Goal: Transaction & Acquisition: Book appointment/travel/reservation

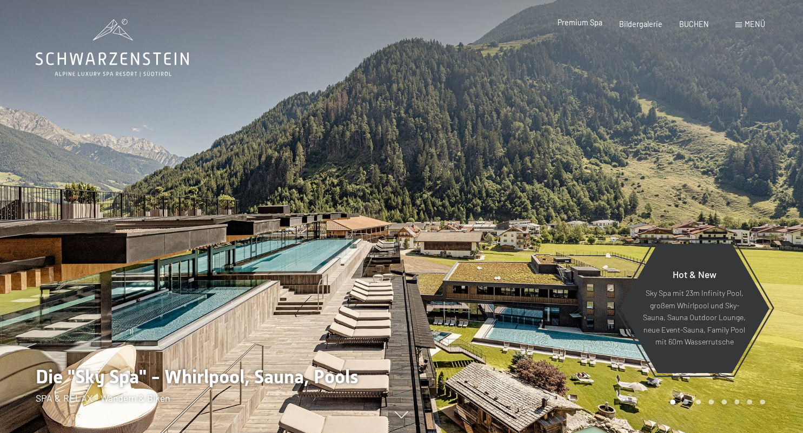
click at [567, 24] on span "Premium Spa" at bounding box center [579, 22] width 45 height 9
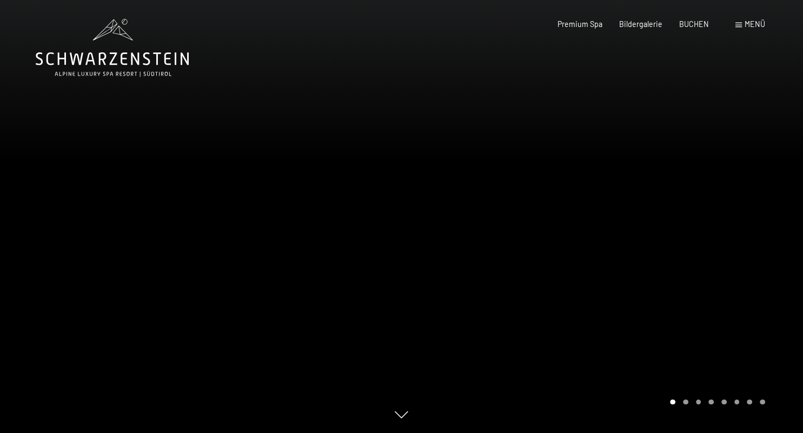
click at [611, 376] on div at bounding box center [603, 216] width 402 height 433
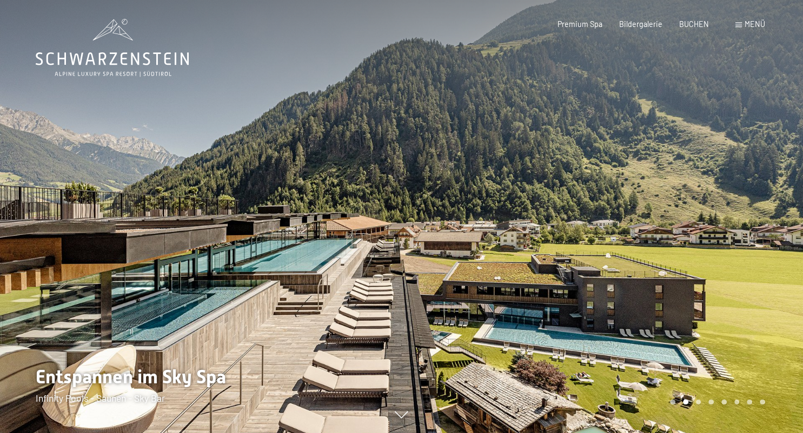
click at [743, 23] on div "Menü" at bounding box center [750, 24] width 30 height 11
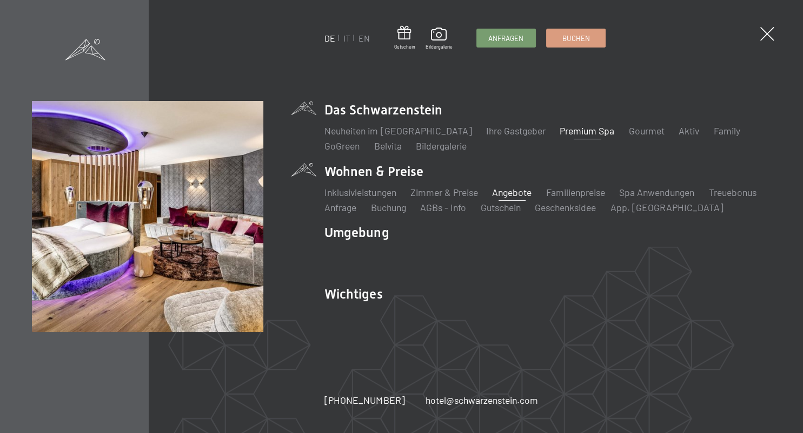
click at [507, 190] on link "Angebote" at bounding box center [511, 192] width 39 height 12
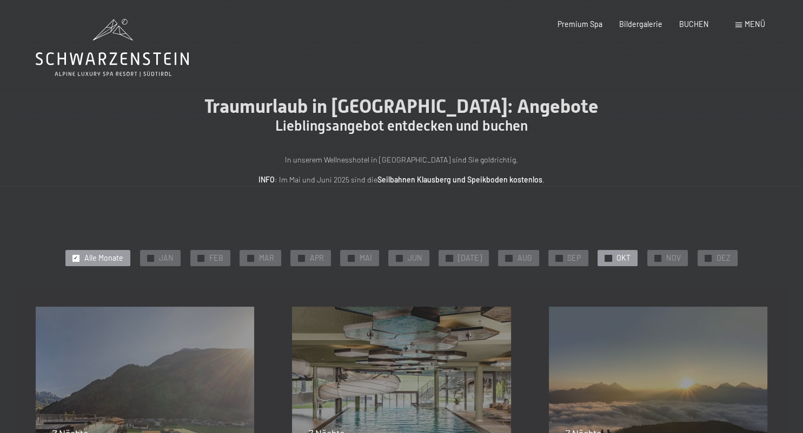
click at [616, 259] on span "OKT" at bounding box center [623, 258] width 14 height 11
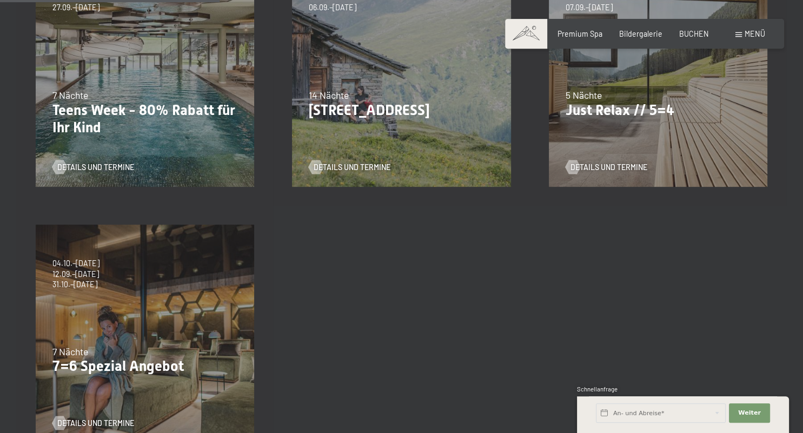
scroll to position [380, 0]
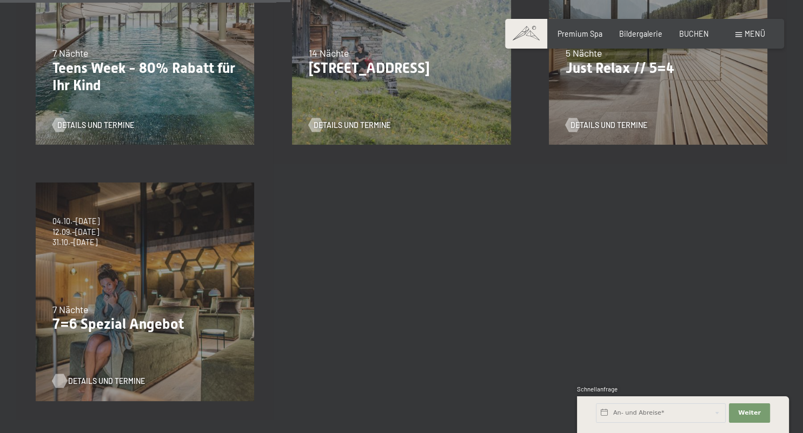
click at [90, 382] on span "Details und Termine" at bounding box center [106, 381] width 77 height 11
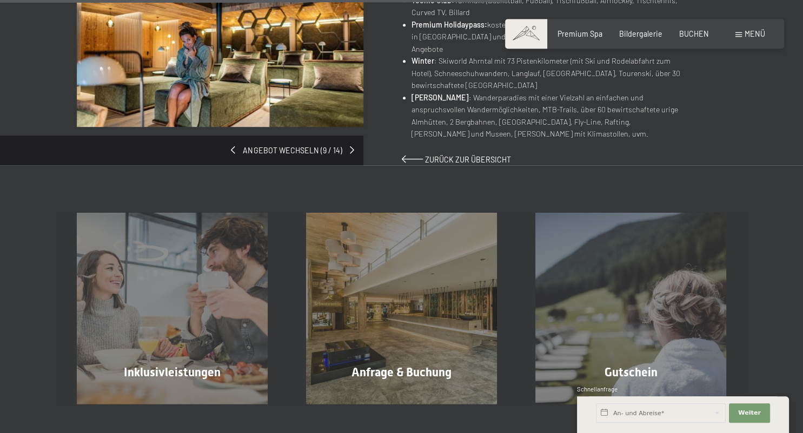
scroll to position [761, 0]
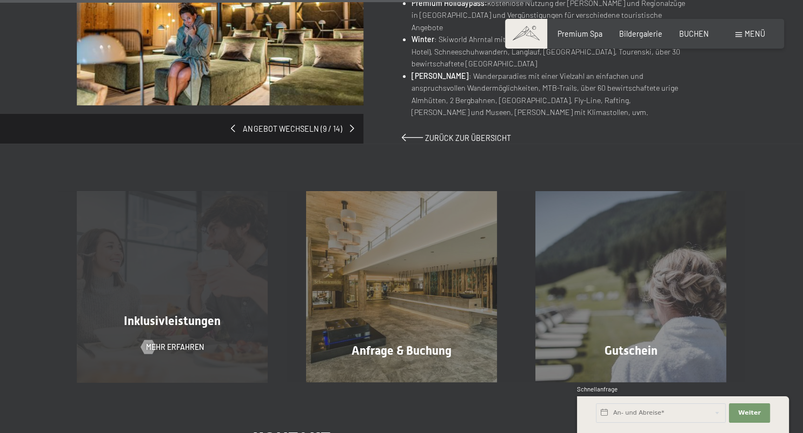
click at [187, 277] on div "Inklusivleistungen Mehr erfahren" at bounding box center [172, 286] width 229 height 191
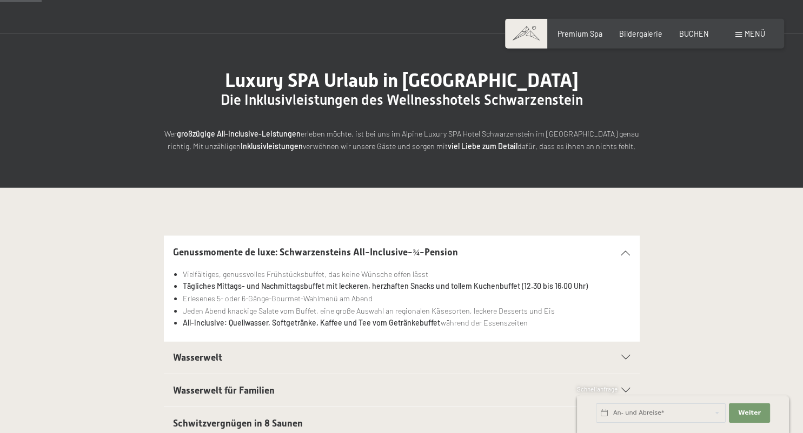
scroll to position [95, 0]
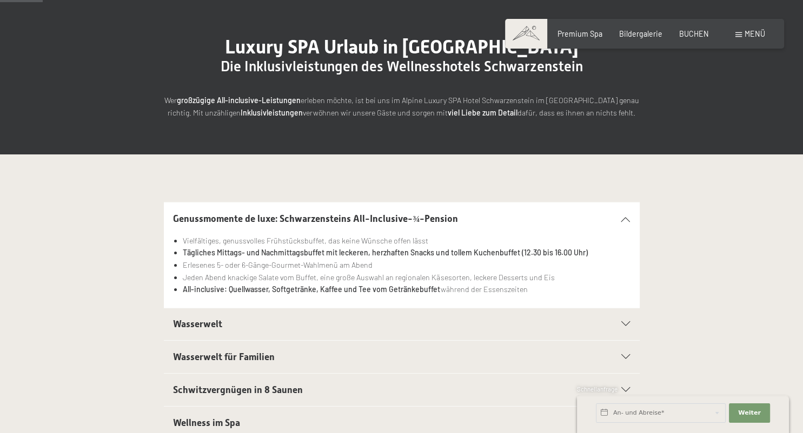
click at [203, 324] on span "Wasserwelt" at bounding box center [197, 324] width 49 height 11
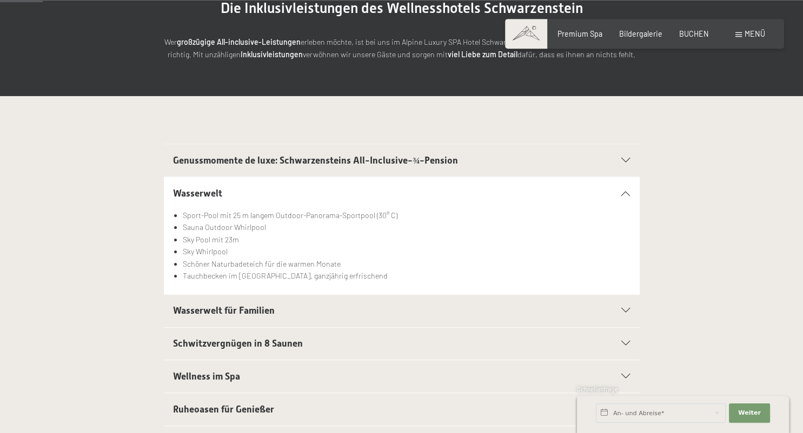
scroll to position [190, 0]
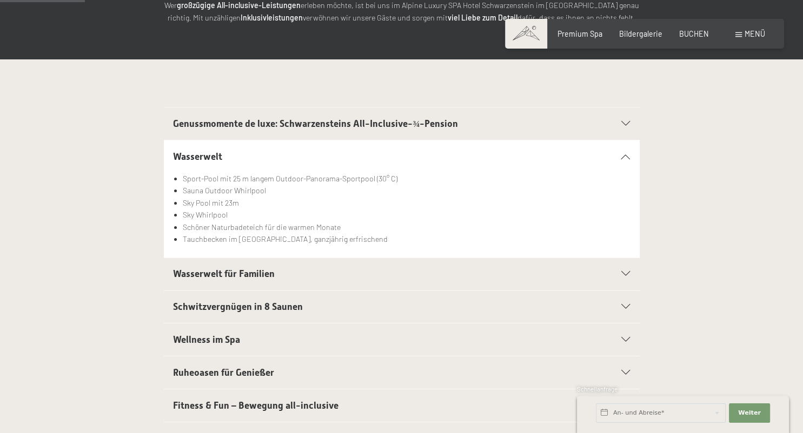
click at [209, 277] on span "Wasserwelt für Familien" at bounding box center [224, 274] width 102 height 11
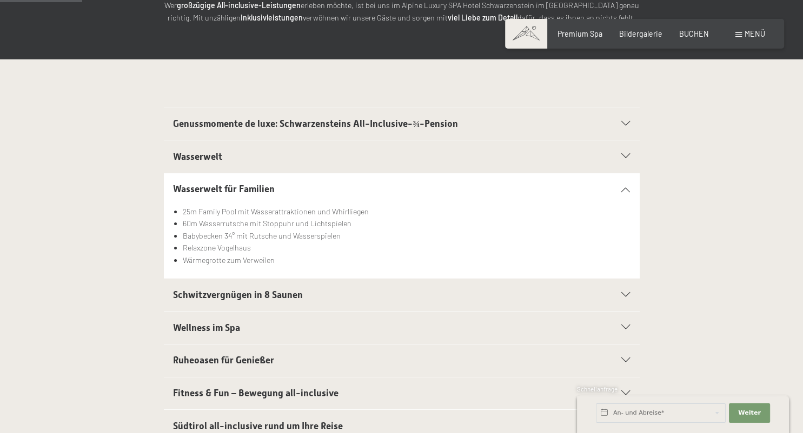
scroll to position [0, 0]
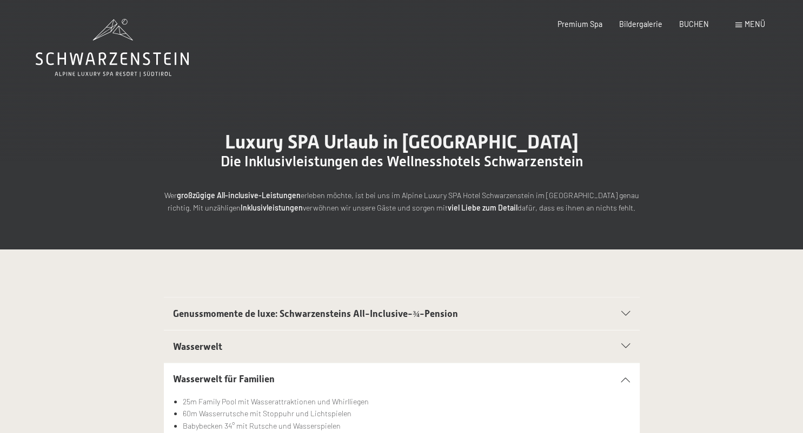
click at [748, 26] on span "Menü" at bounding box center [754, 23] width 21 height 9
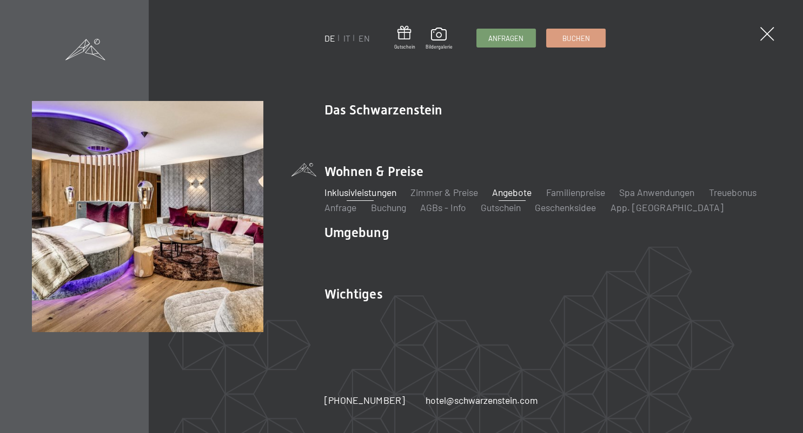
click at [524, 192] on link "Angebote" at bounding box center [511, 192] width 39 height 12
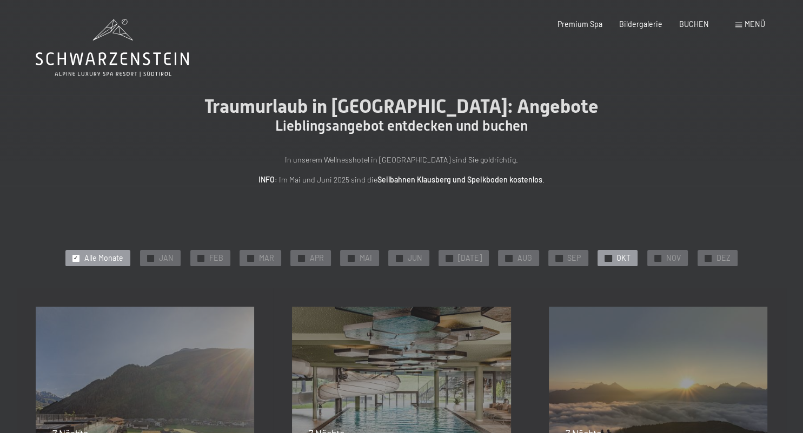
click at [619, 258] on span "OKT" at bounding box center [623, 258] width 14 height 11
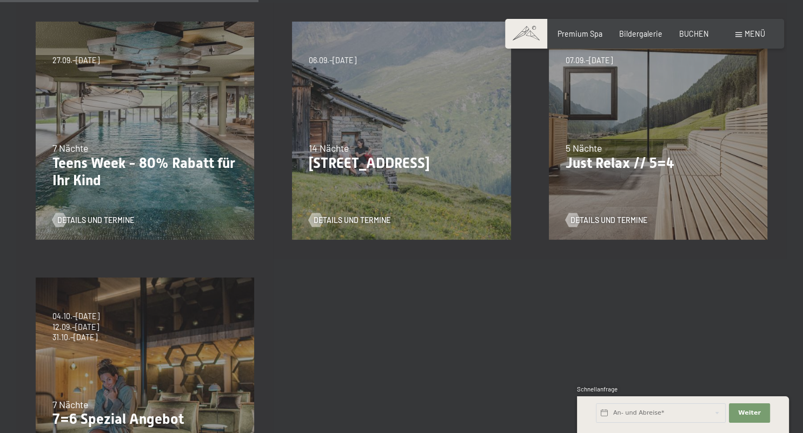
scroll to position [380, 0]
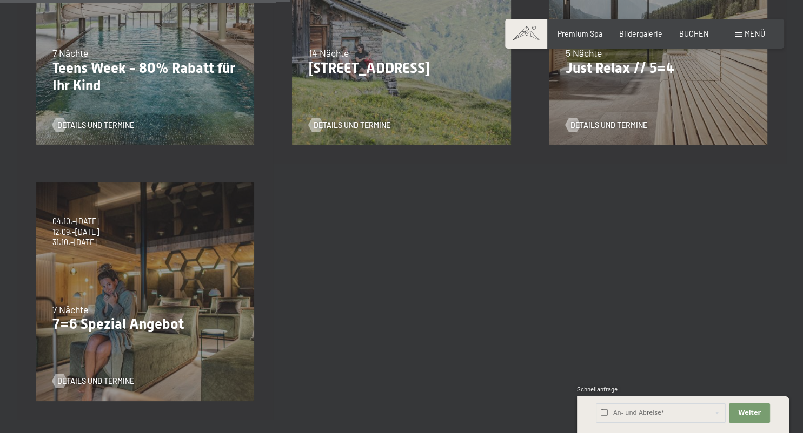
click at [97, 317] on p "7=6 Spezial Angebot" at bounding box center [144, 324] width 185 height 17
click at [116, 379] on span "Details und Termine" at bounding box center [106, 381] width 77 height 11
